Goal: Information Seeking & Learning: Learn about a topic

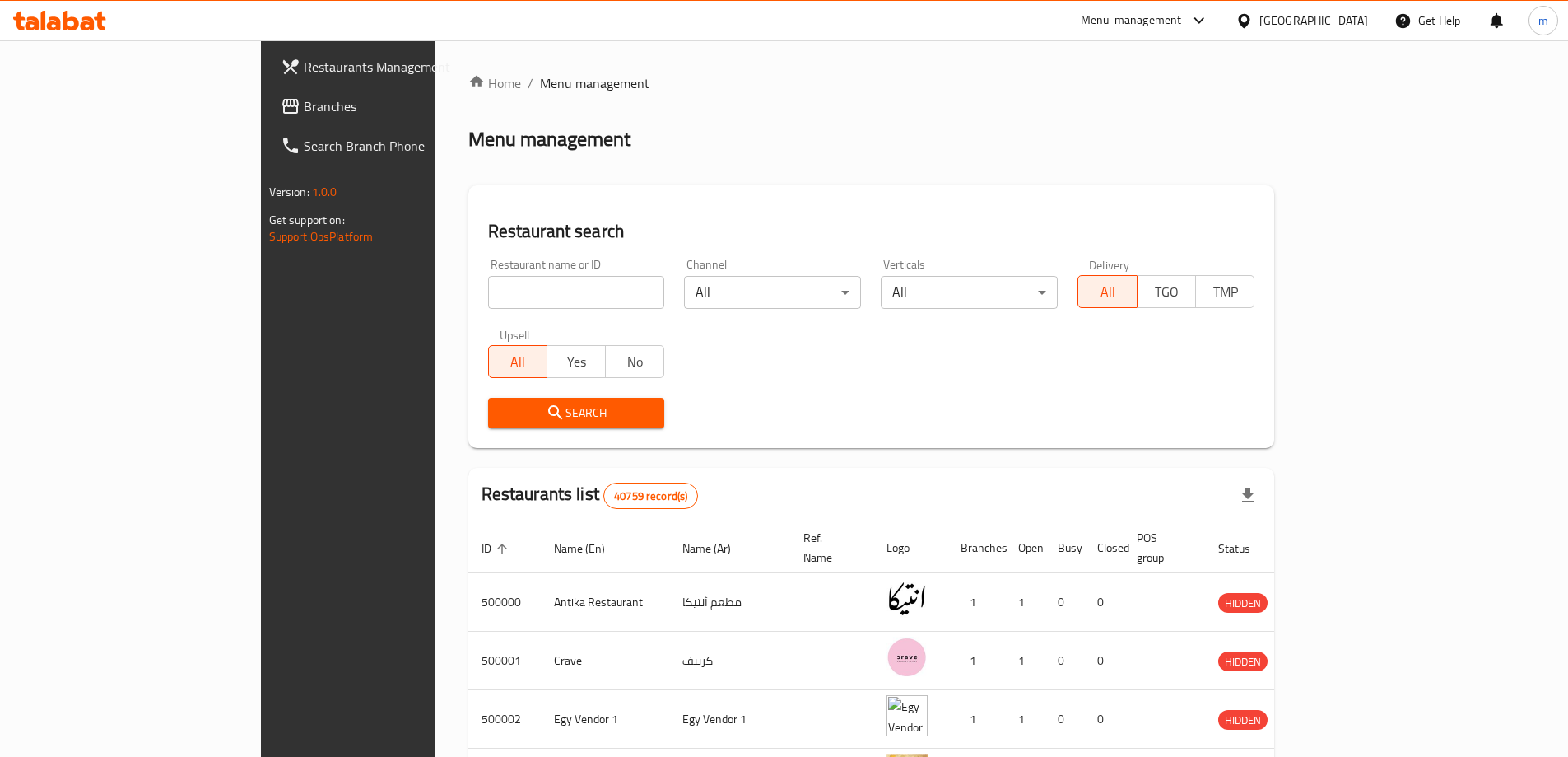
click at [281, 97] on icon at bounding box center [291, 106] width 20 height 20
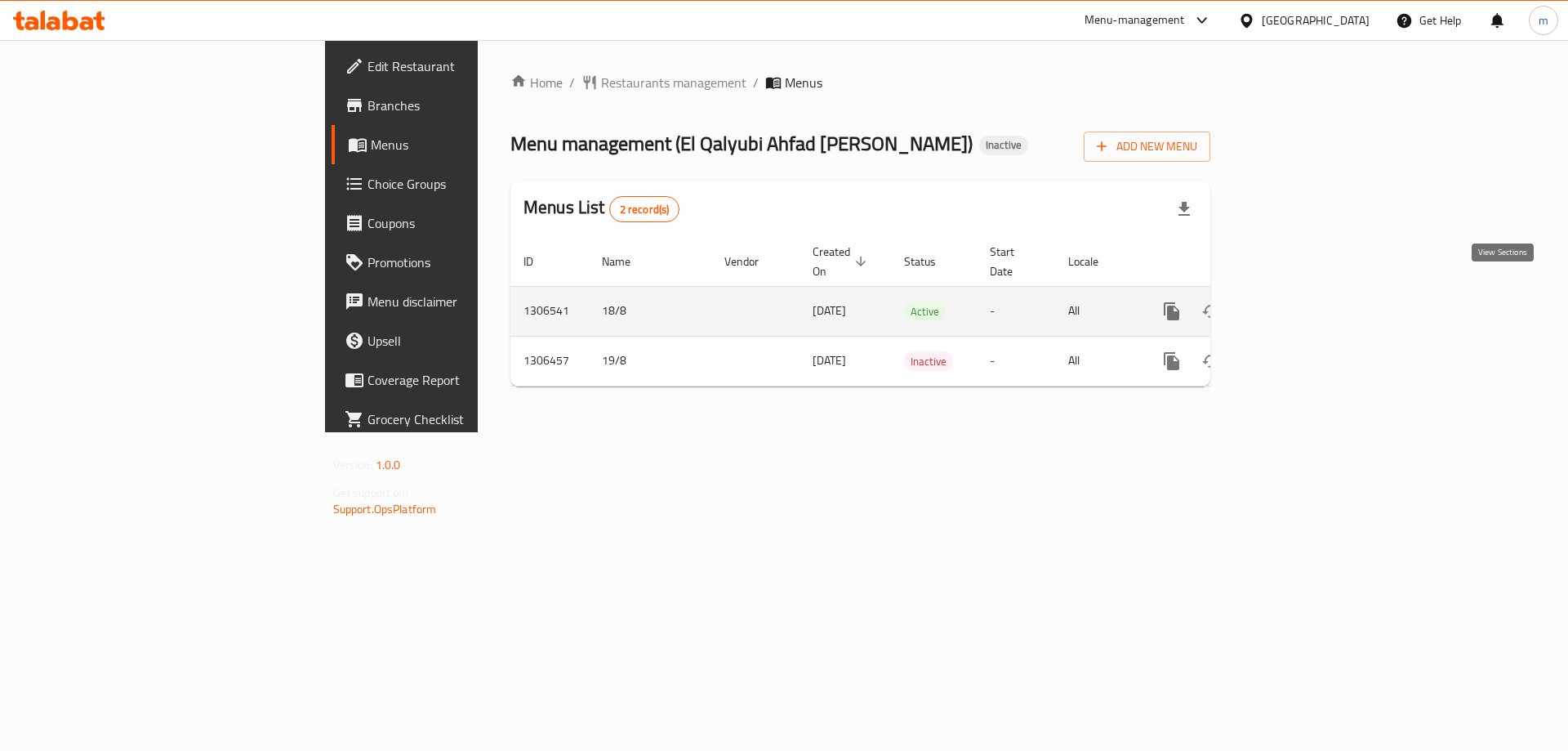
click at [1309, 292] on link "enhanced table" at bounding box center [1289, 312] width 40 height 40
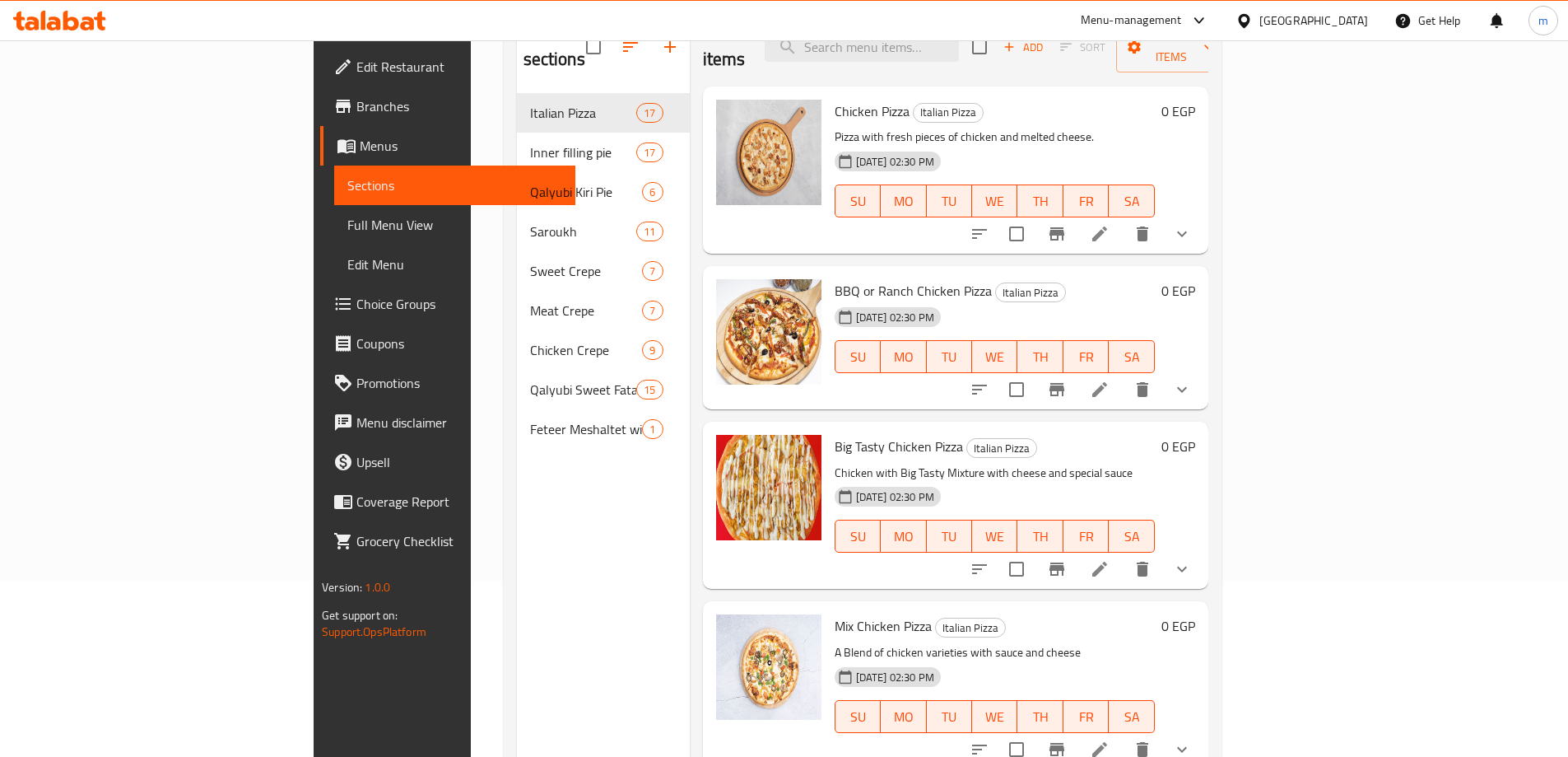
scroll to position [66, 0]
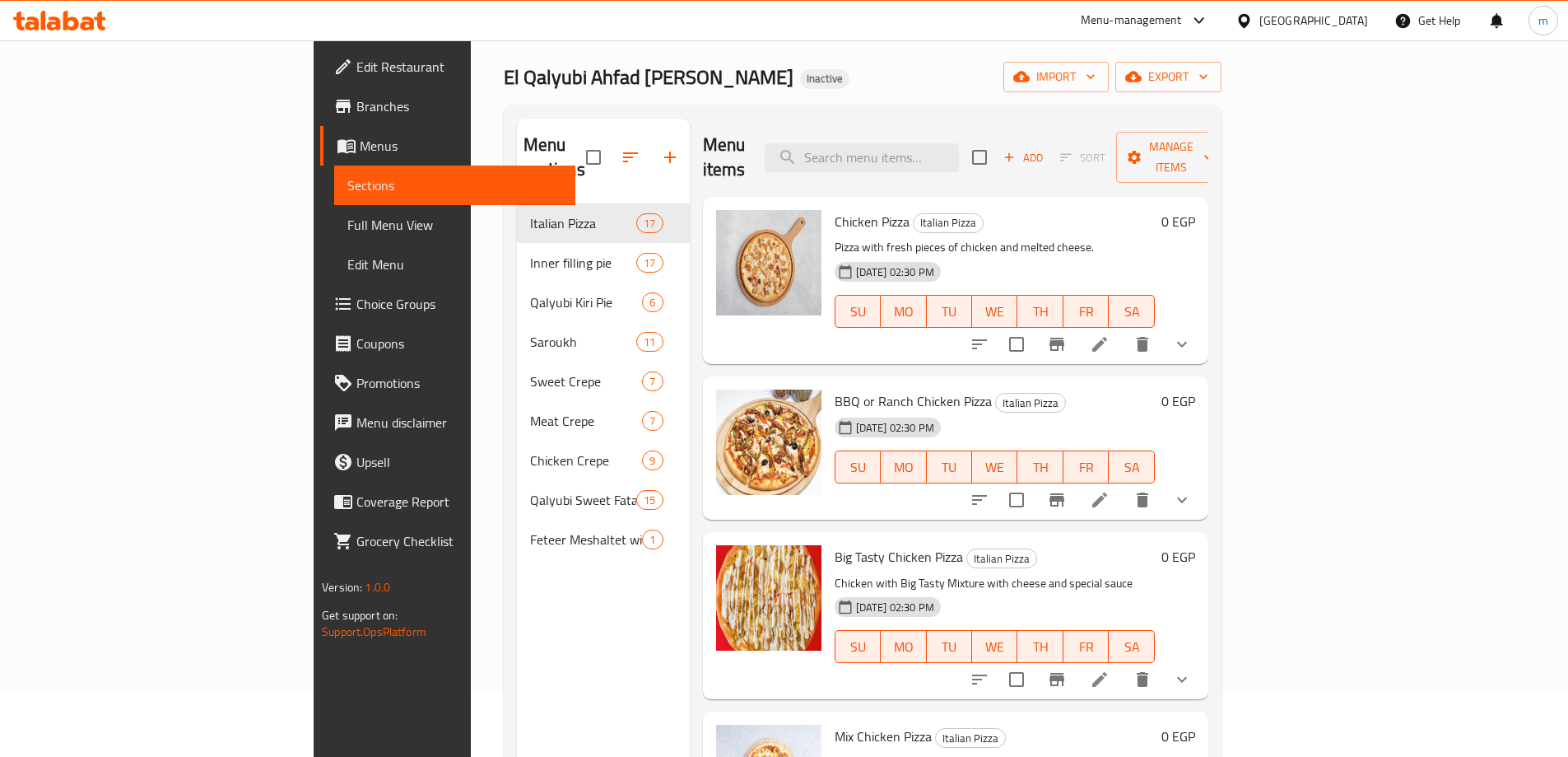
click at [347, 218] on span "Full Menu View" at bounding box center [454, 225] width 215 height 20
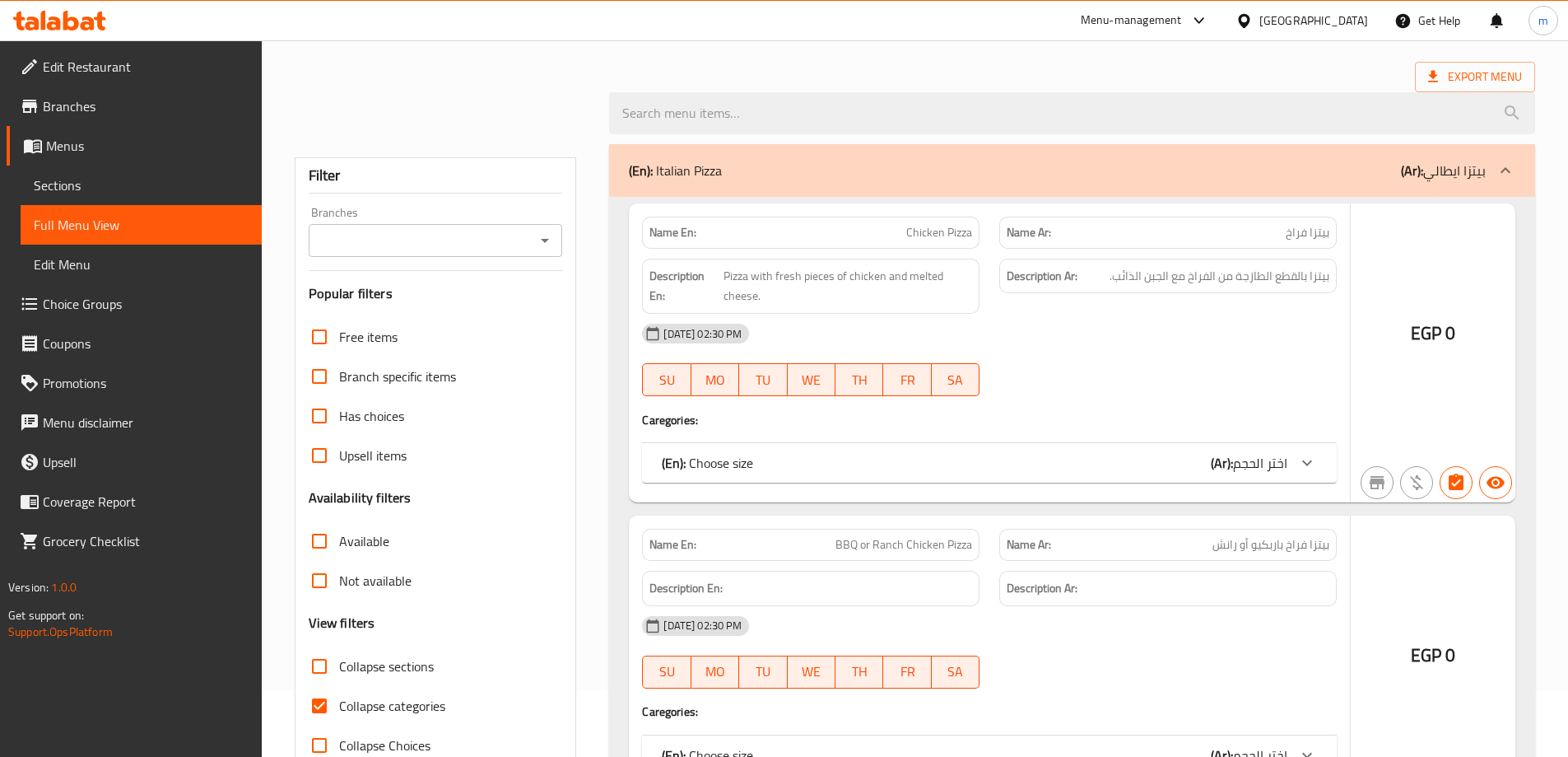
click at [129, 229] on span "Full Menu View" at bounding box center [141, 225] width 215 height 20
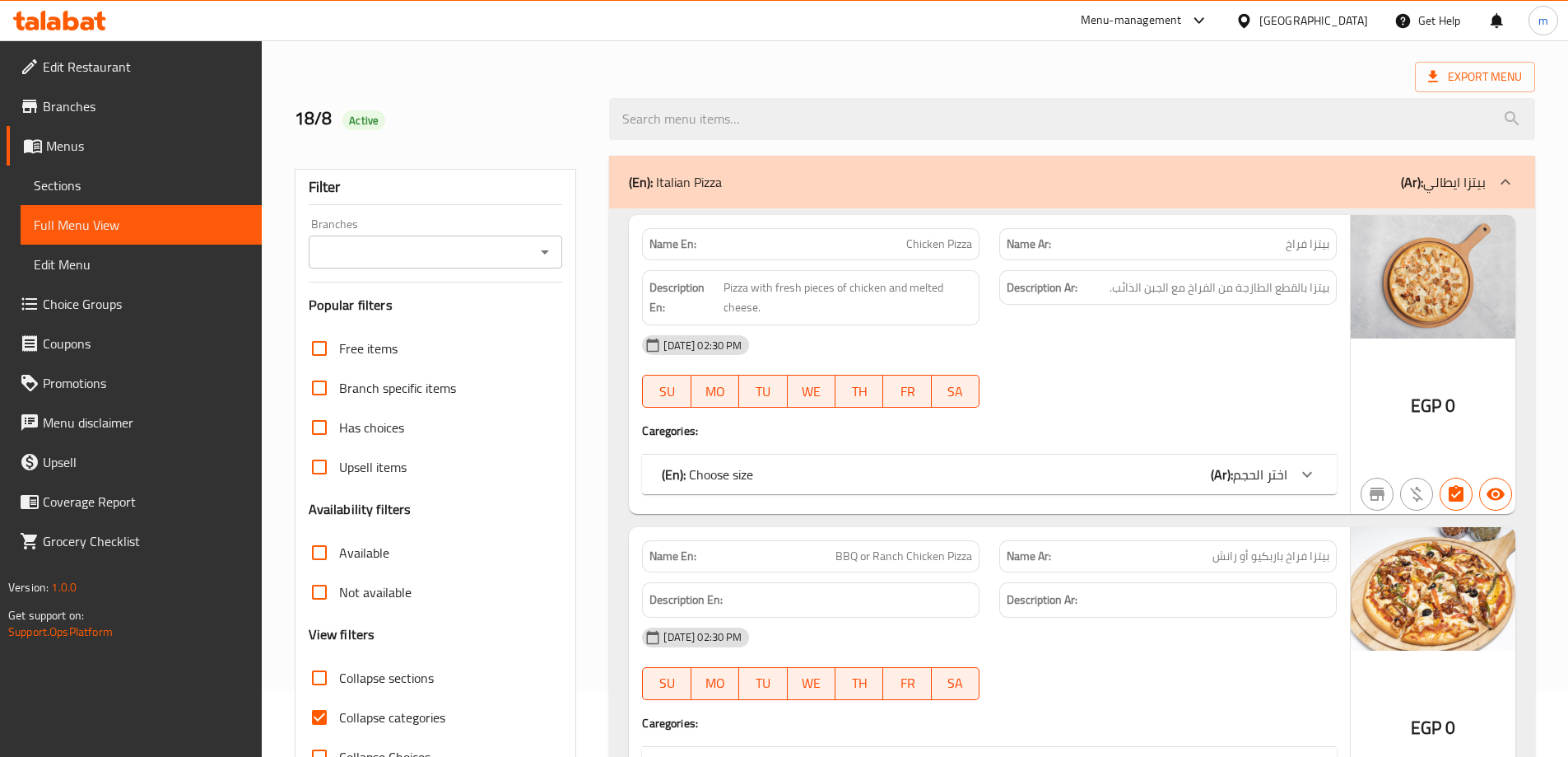
click at [412, 707] on span "Collapse categories" at bounding box center [392, 717] width 106 height 20
click at [339, 697] on input "Collapse categories" at bounding box center [320, 717] width 40 height 40
checkbox input "false"
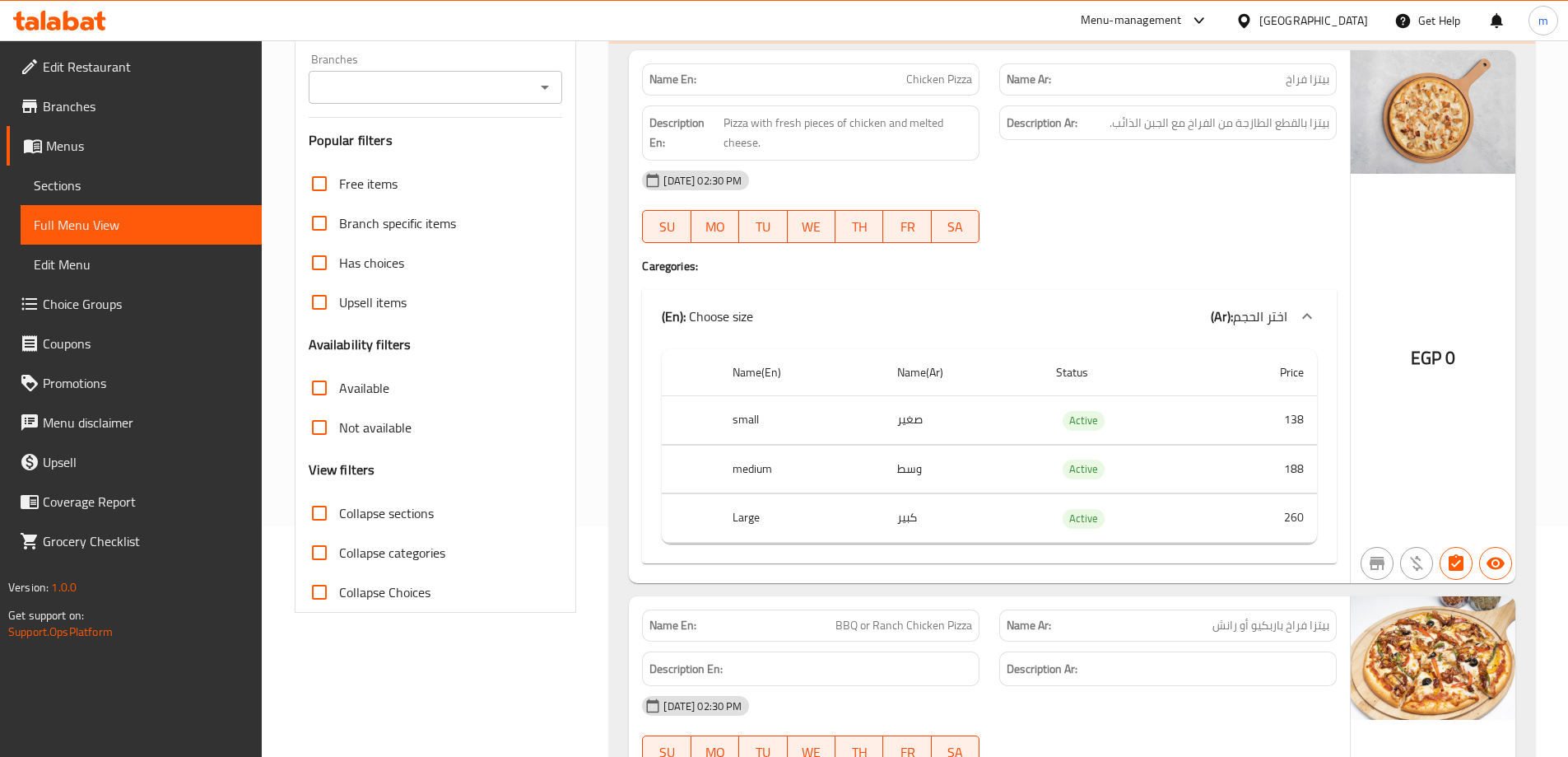
scroll to position [82, 0]
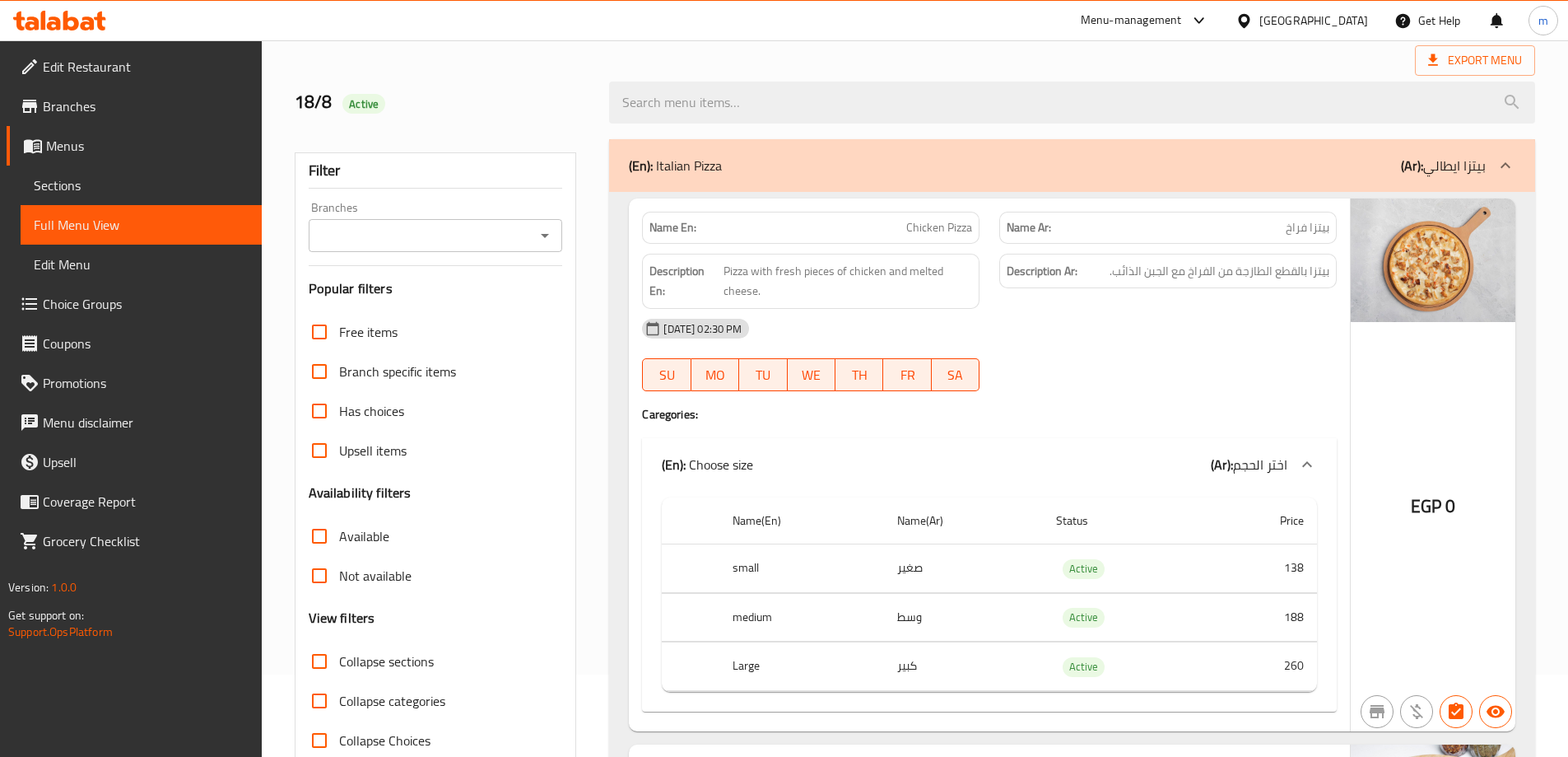
click at [379, 663] on span "Collapse sections" at bounding box center [386, 661] width 95 height 20
click at [339, 663] on input "Collapse sections" at bounding box center [320, 661] width 40 height 40
checkbox input "true"
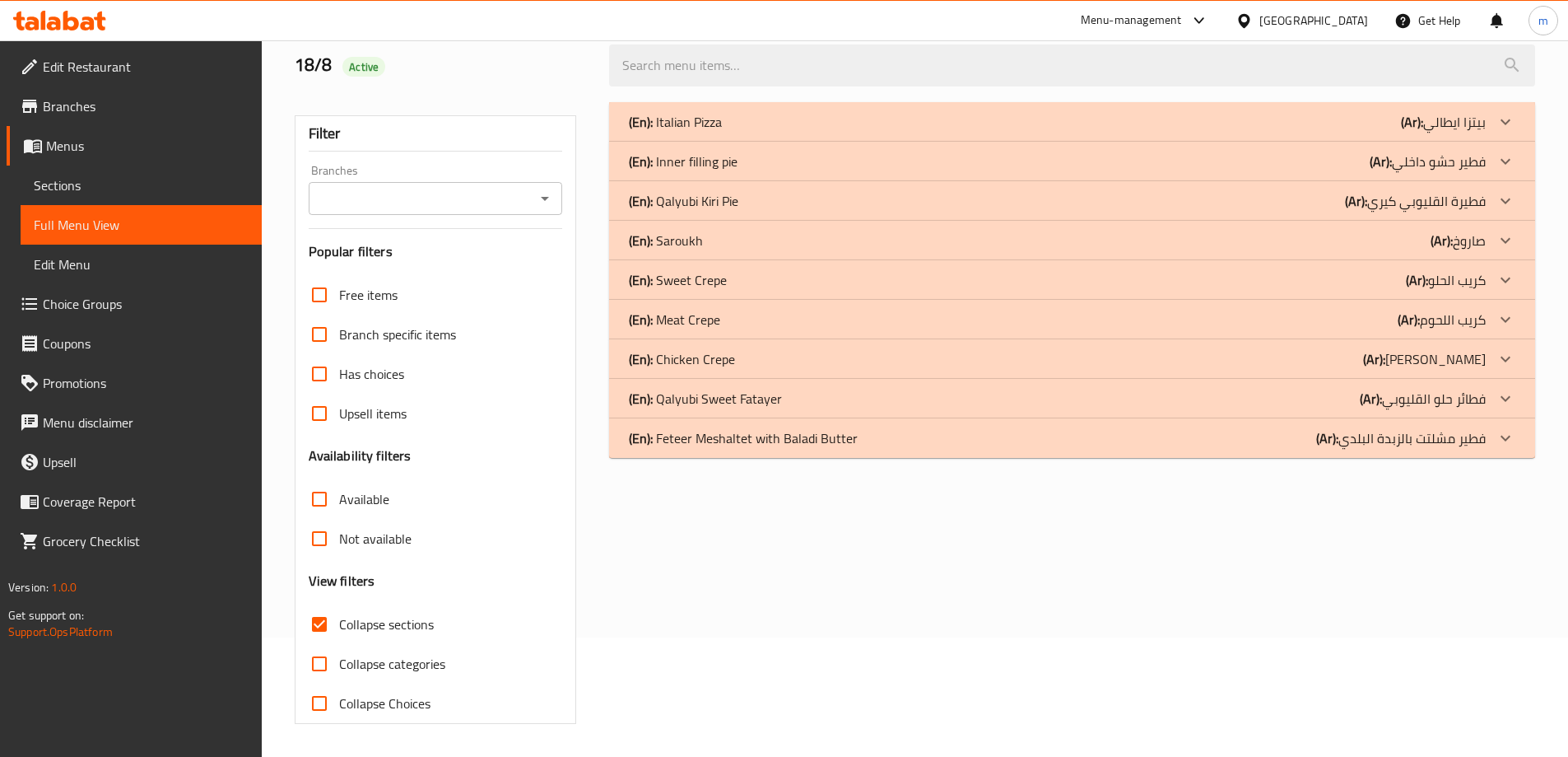
scroll to position [37, 0]
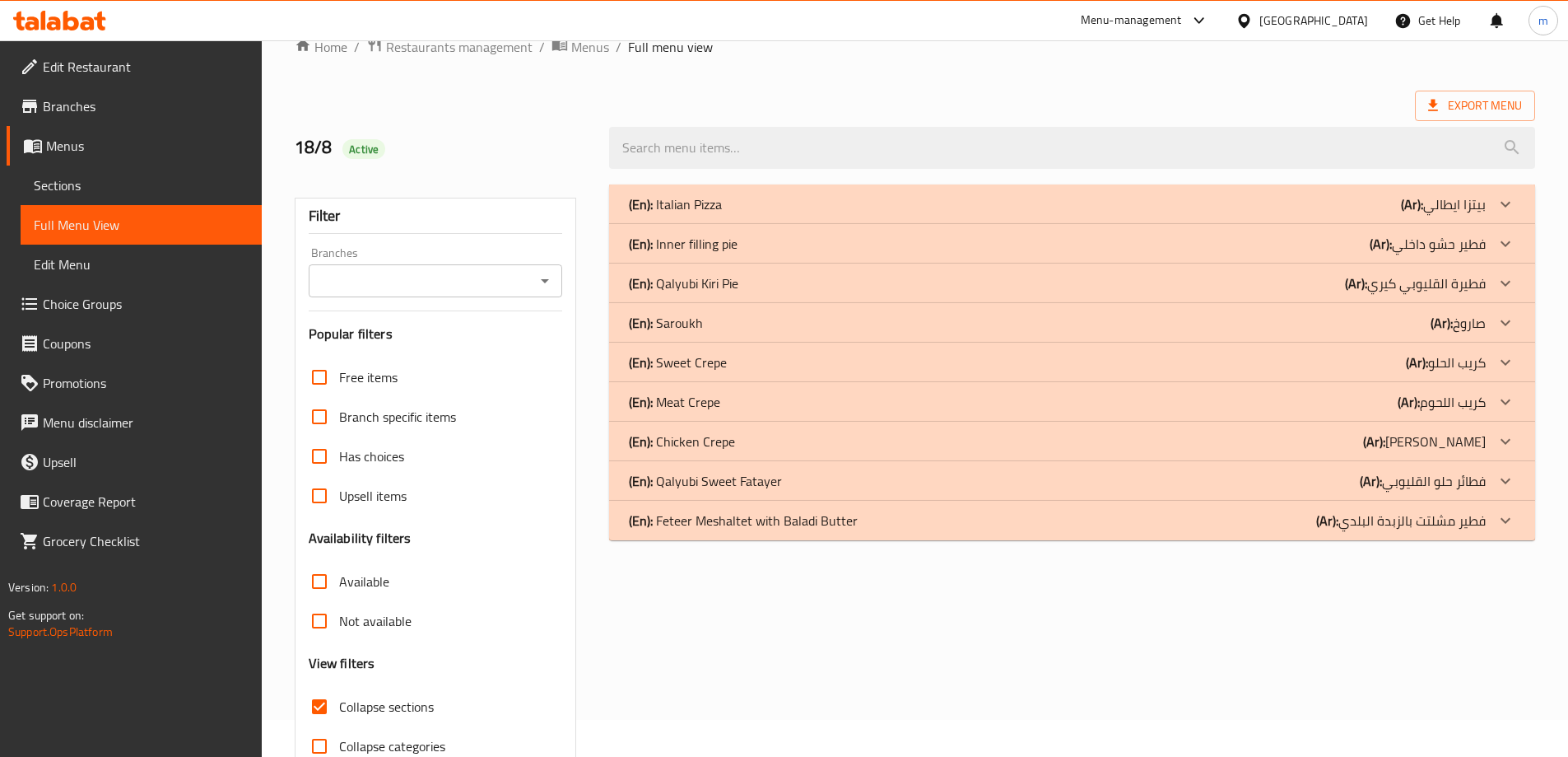
click at [722, 214] on p "(En): Feteer Meshaltet with Baladi Butter" at bounding box center [675, 204] width 93 height 20
click at [752, 224] on div "(En): Qalyubi Sweet Fatayer (Ar): فطائر حلو القليوبي" at bounding box center [1072, 204] width 926 height 40
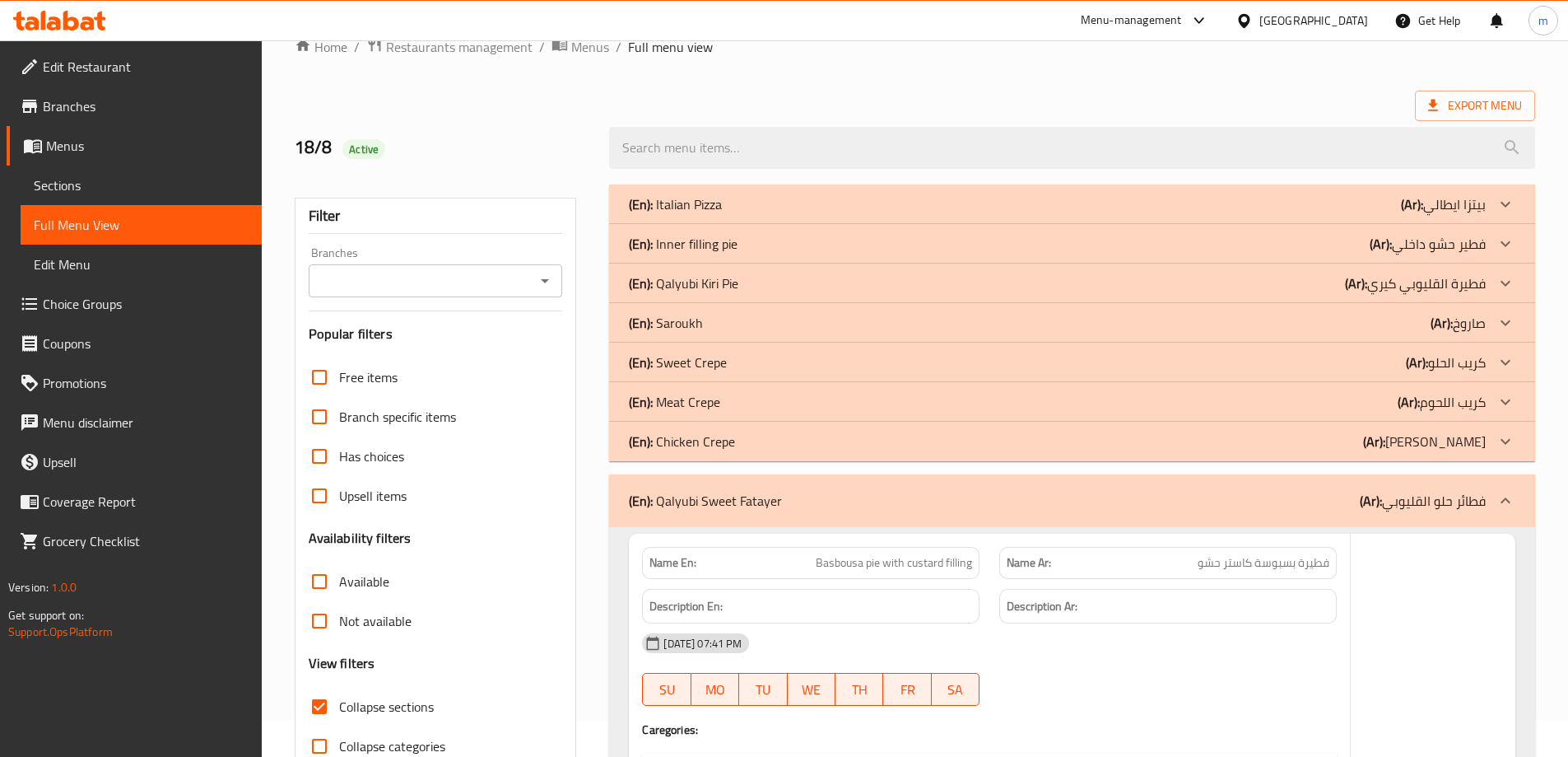
click at [757, 214] on div "(En): Chicken Crepe (Ar): كريب الفراخ" at bounding box center [1057, 204] width 857 height 20
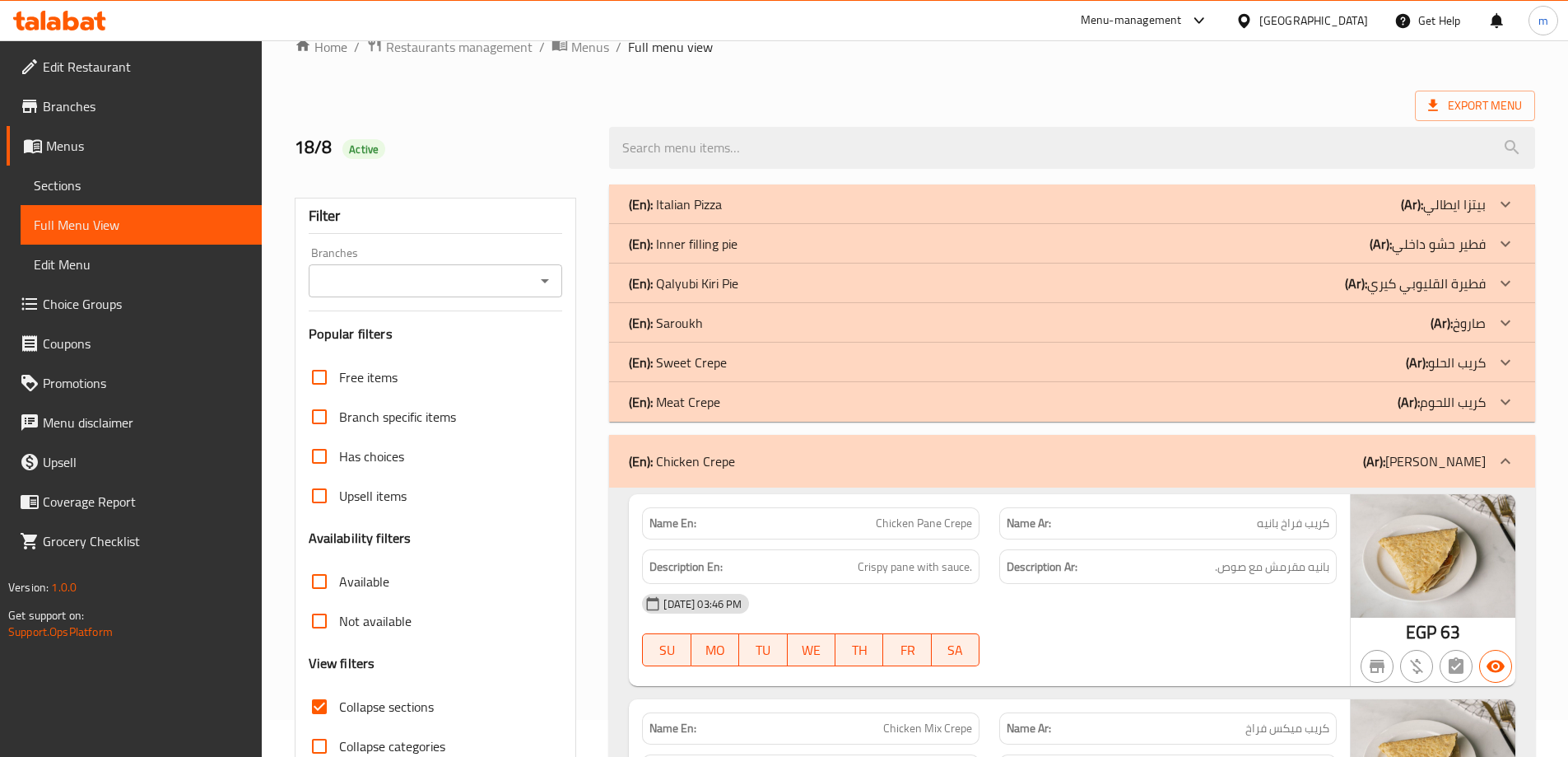
scroll to position [366, 0]
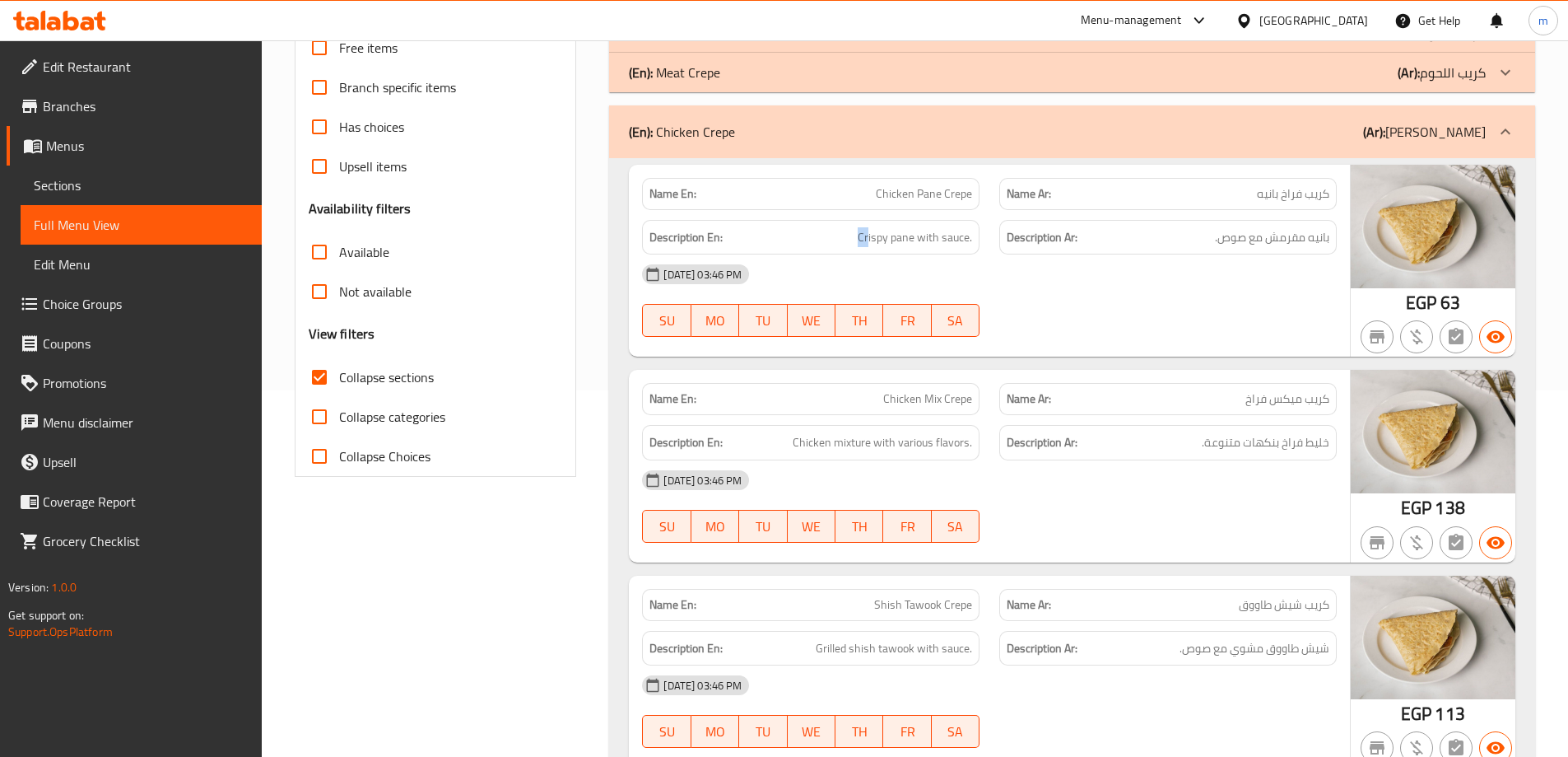
drag, startPoint x: 869, startPoint y: 231, endPoint x: 887, endPoint y: 229, distance: 19.1
click at [887, 229] on h6 "Description En: Crispy pane with sauce." at bounding box center [811, 237] width 323 height 21
drag, startPoint x: 1295, startPoint y: 241, endPoint x: 1218, endPoint y: 256, distance: 78.0
click at [1222, 256] on div "Name En: Chicken Pane Crepe Name Ar: كريب فراخ بانيه Description En: Crispy pan…" at bounding box center [989, 261] width 721 height 193
drag, startPoint x: 934, startPoint y: 230, endPoint x: 989, endPoint y: 230, distance: 55.2
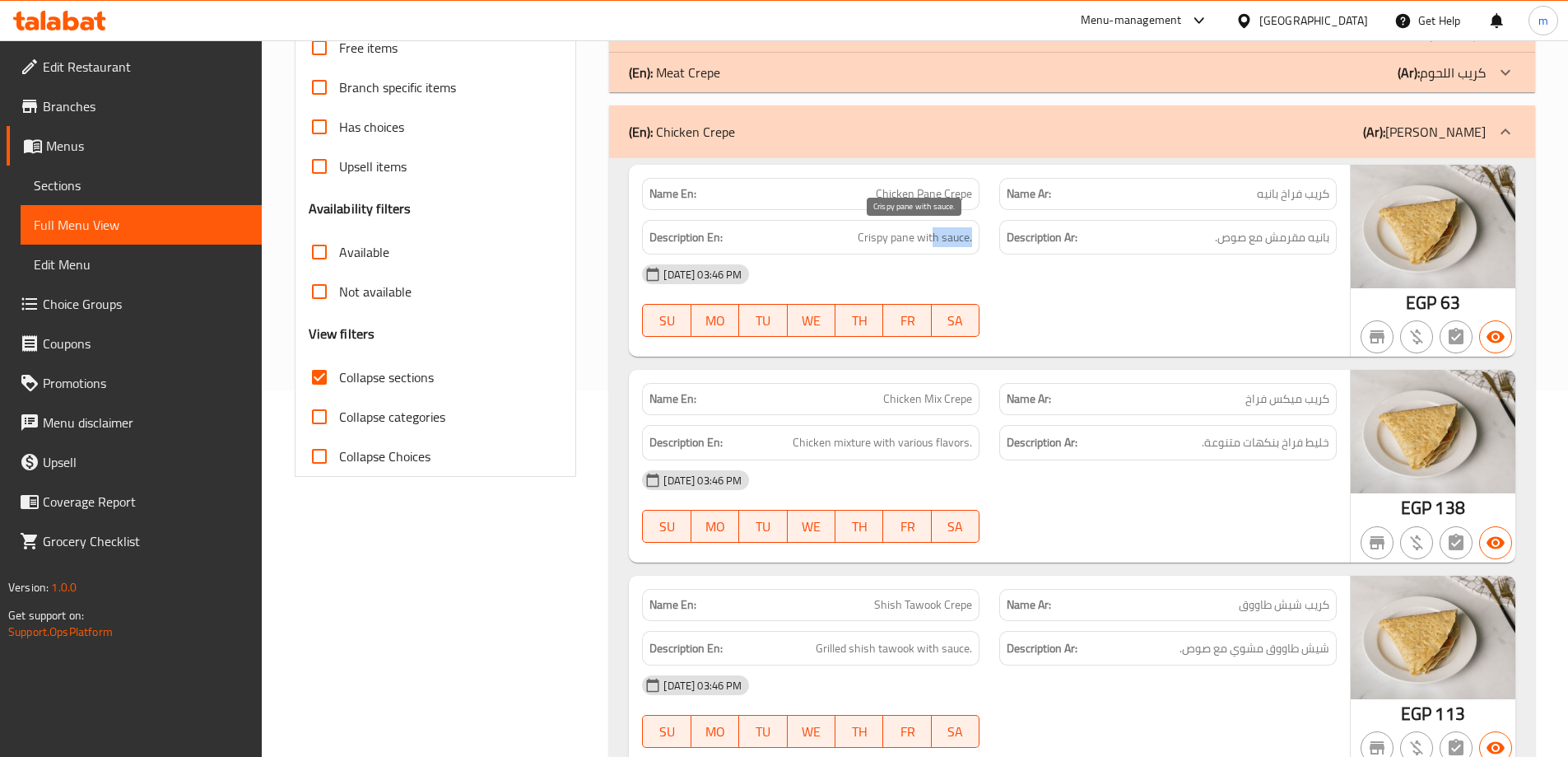
click at [989, 230] on div "Description En: Crispy pane with sauce." at bounding box center [810, 237] width 357 height 55
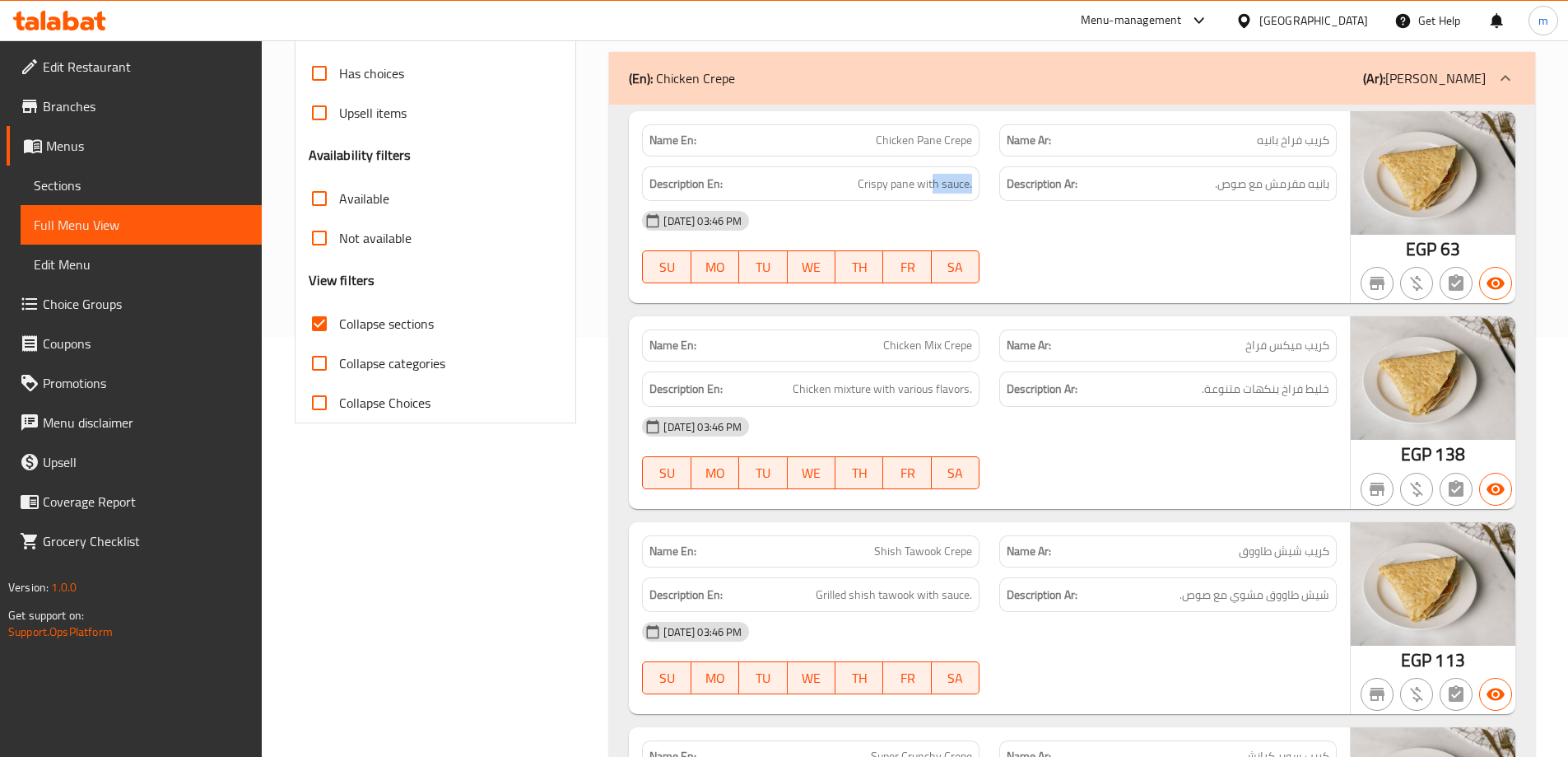
scroll to position [449, 0]
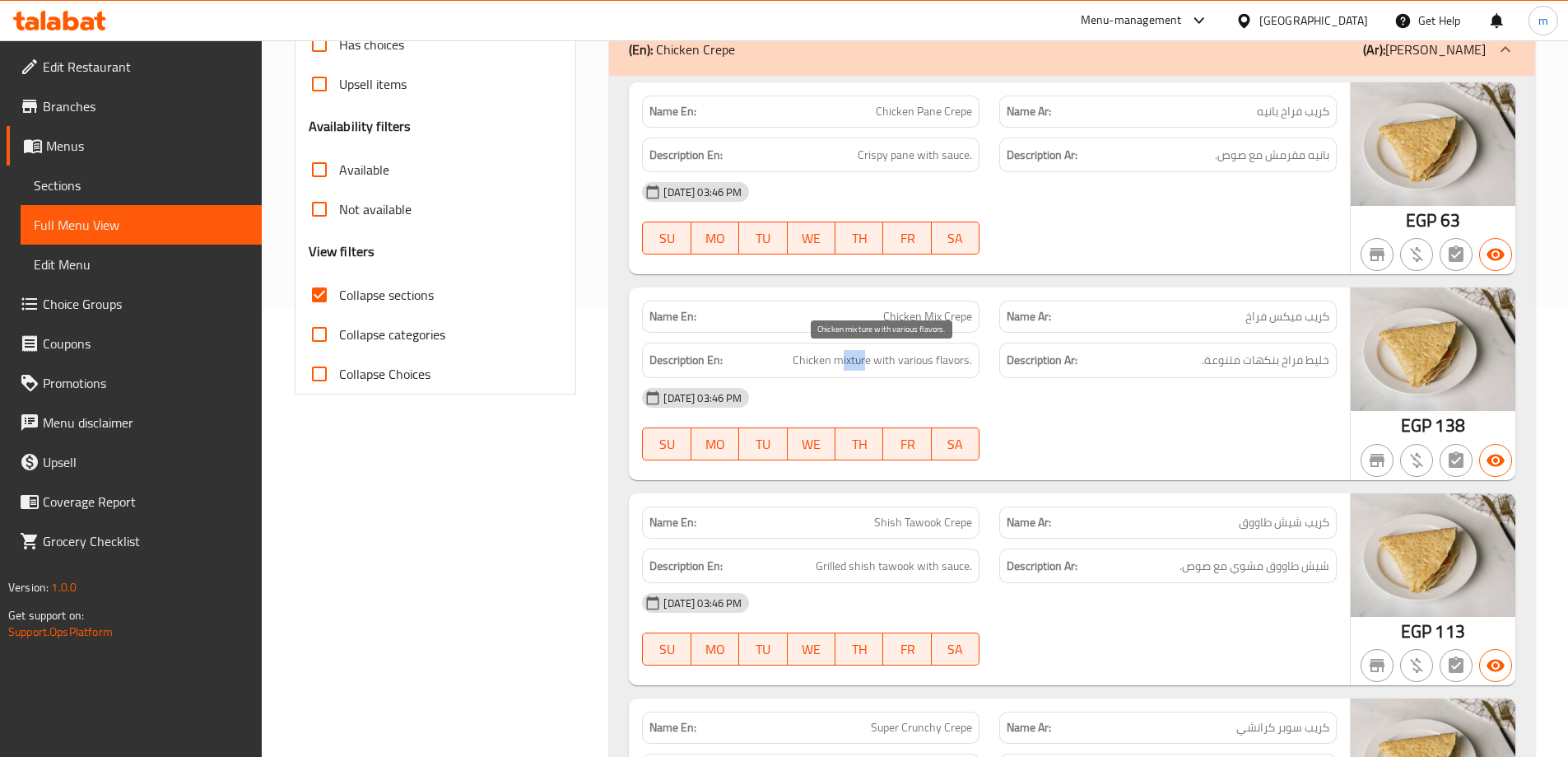
drag, startPoint x: 869, startPoint y: 350, endPoint x: 1032, endPoint y: 363, distance: 163.5
click at [835, 361] on span "Chicken mixture with various flavors." at bounding box center [882, 360] width 179 height 21
click at [1092, 370] on div "Description Ar: خليط فراخ بنكهات متنوعة." at bounding box center [1168, 359] width 338 height 35
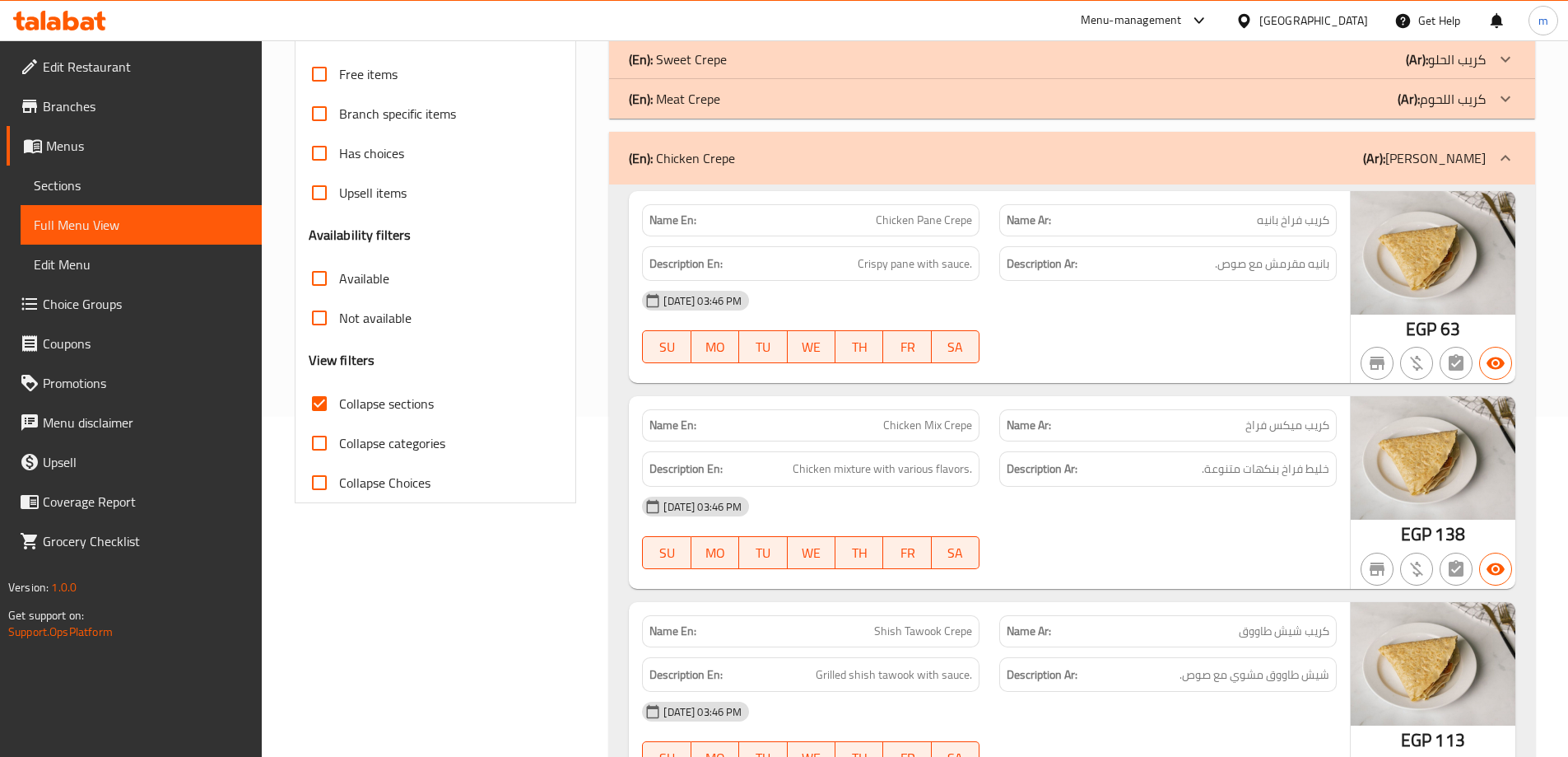
scroll to position [0, 0]
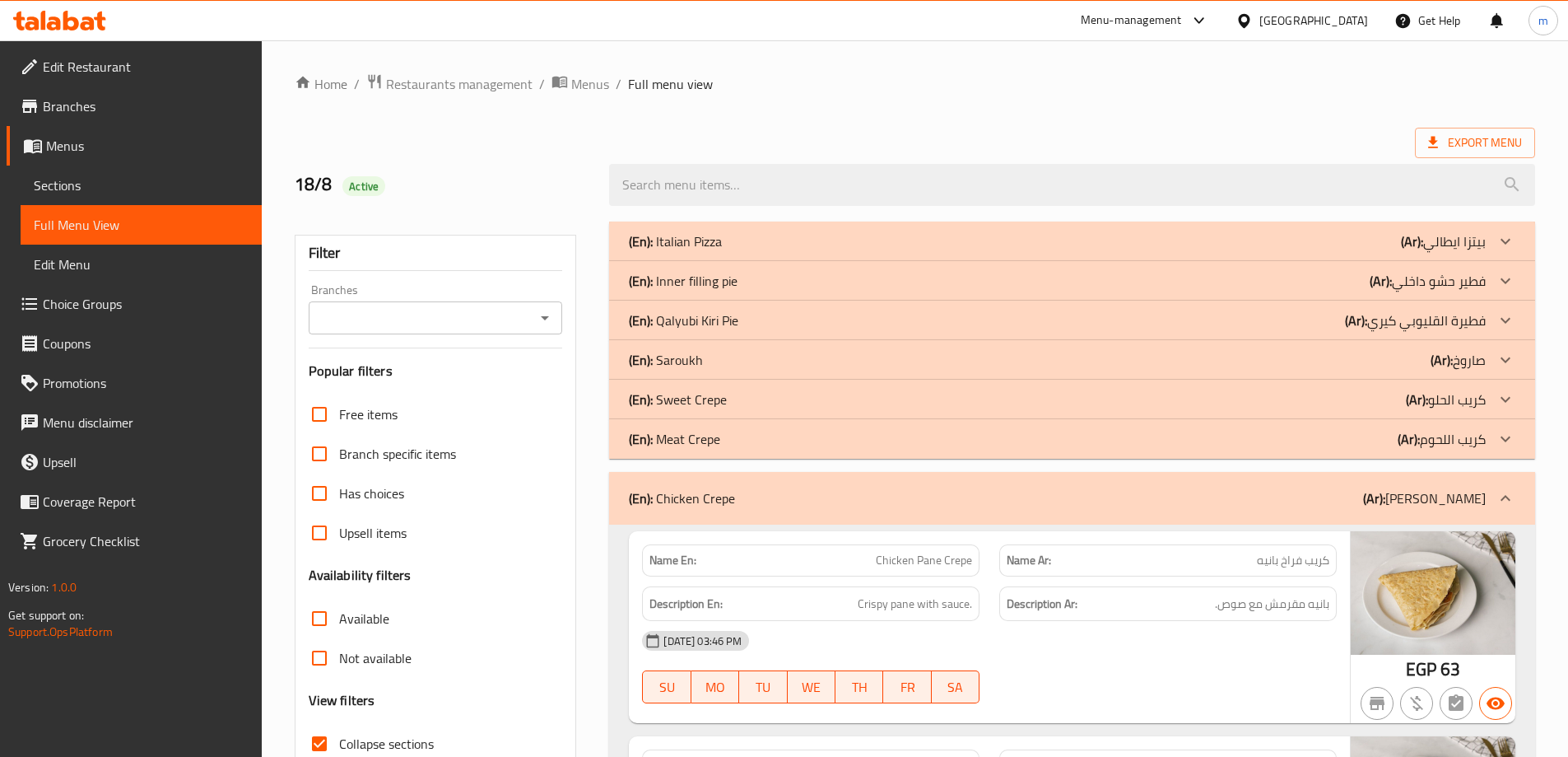
drag, startPoint x: 520, startPoint y: 525, endPoint x: 549, endPoint y: 340, distance: 187.5
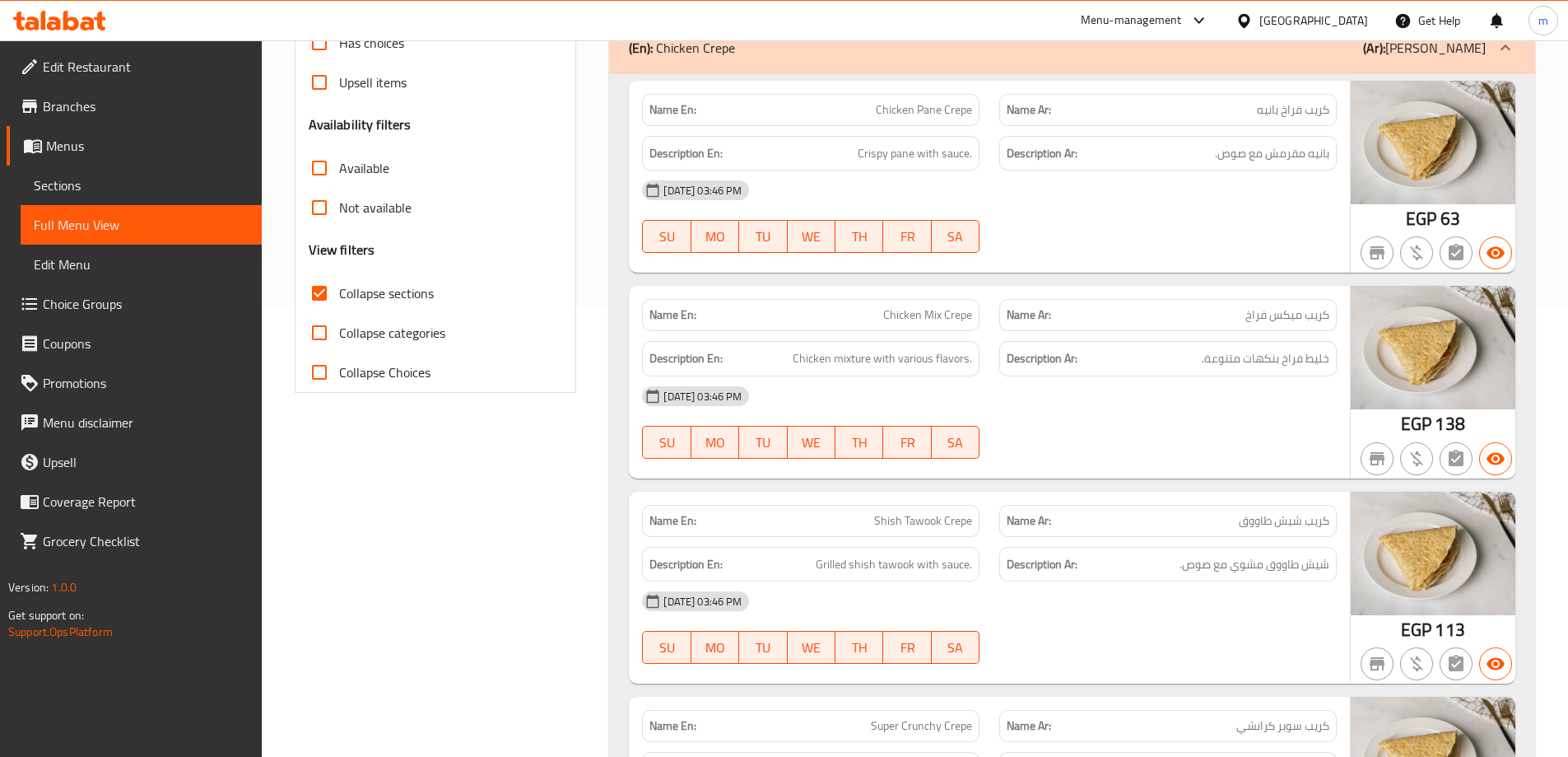
scroll to position [494, 0]
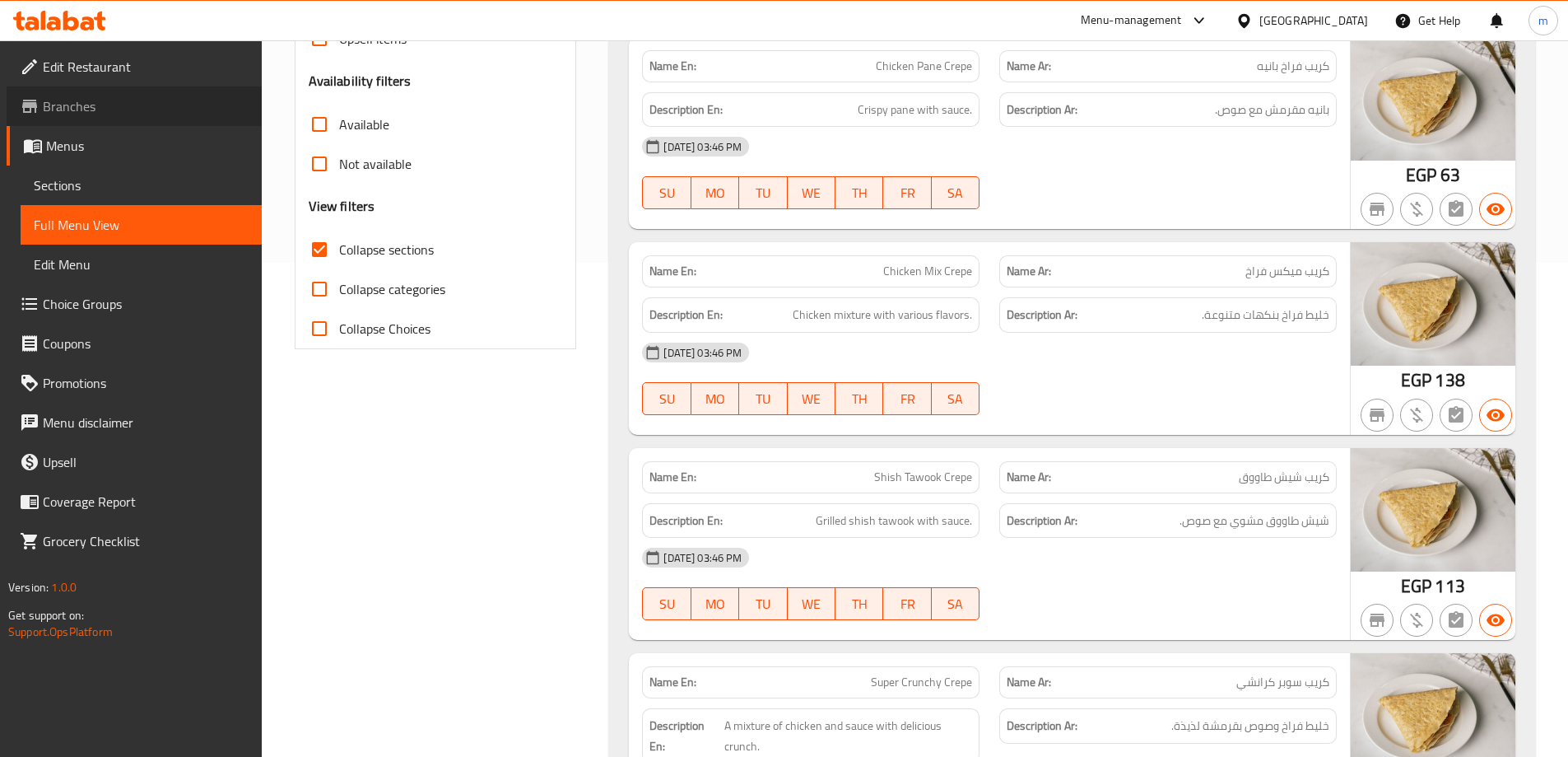
click at [117, 90] on link "Branches" at bounding box center [134, 106] width 255 height 40
